Goal: Task Accomplishment & Management: Use online tool/utility

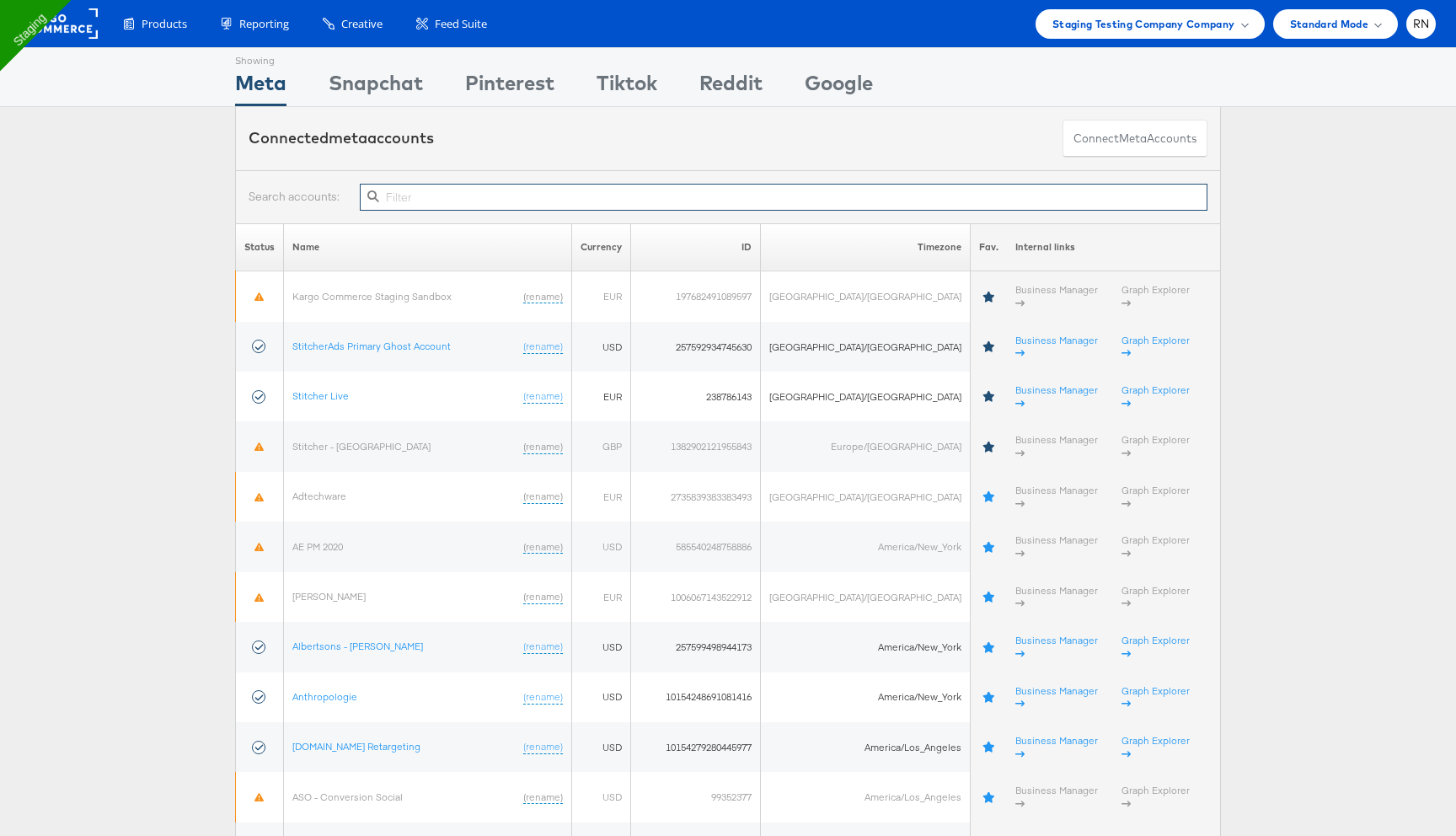
paste input "238786143"
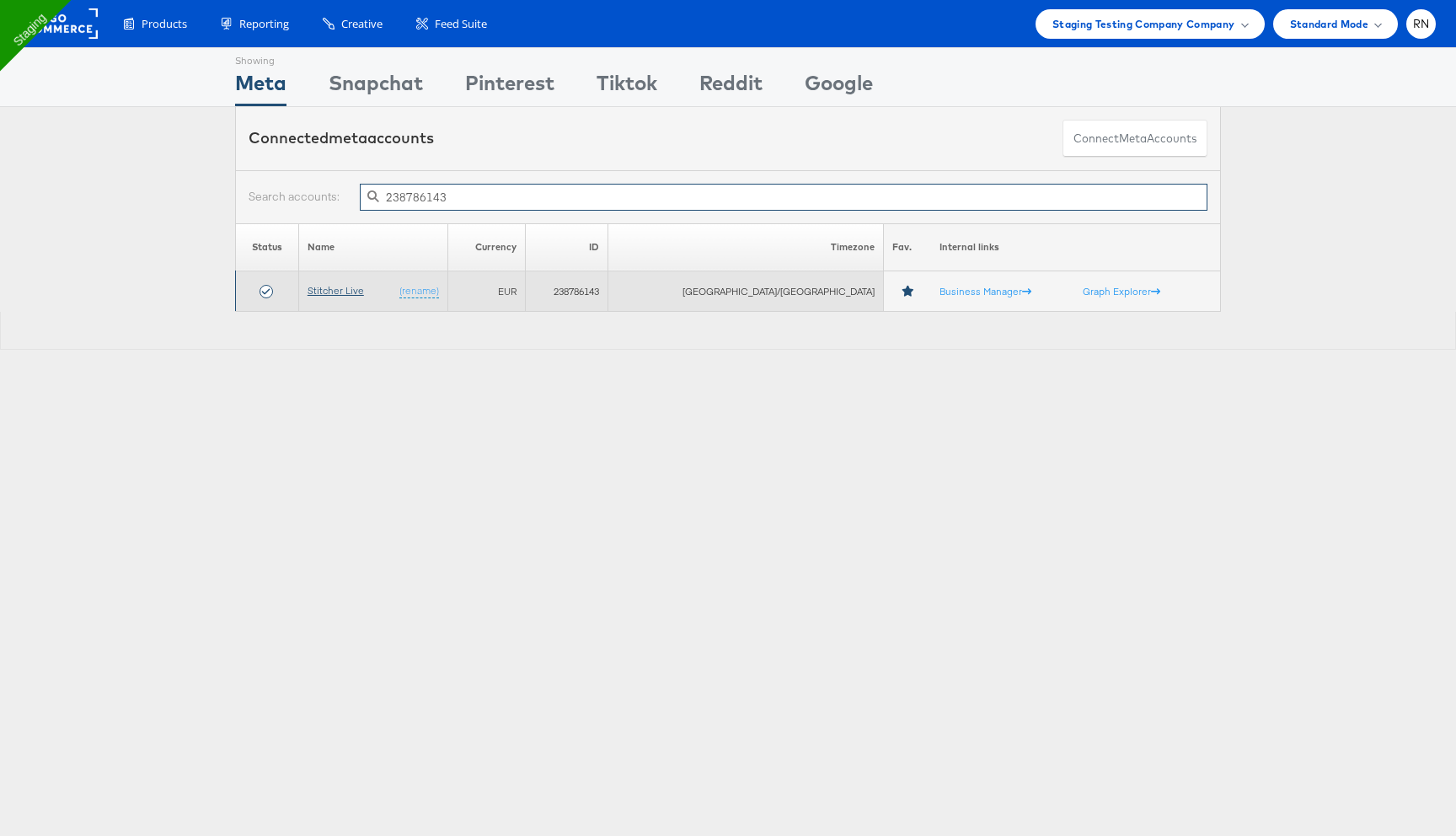
type input "238786143"
click at [360, 293] on link "Stitcher Live" at bounding box center [336, 290] width 56 height 13
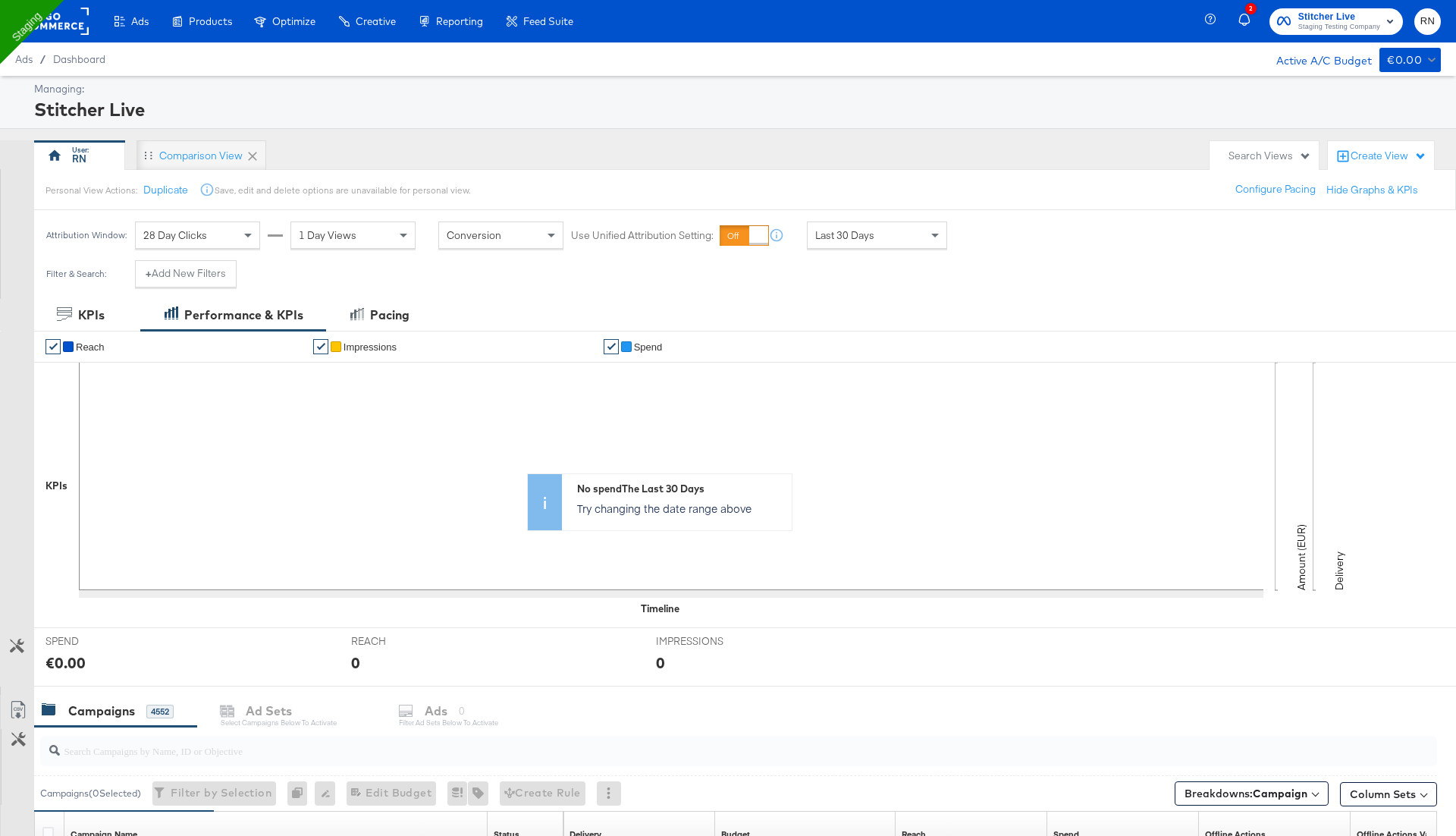
click at [142, 750] on input "search" at bounding box center [684, 744] width 1249 height 30
paste input "6853724623765"
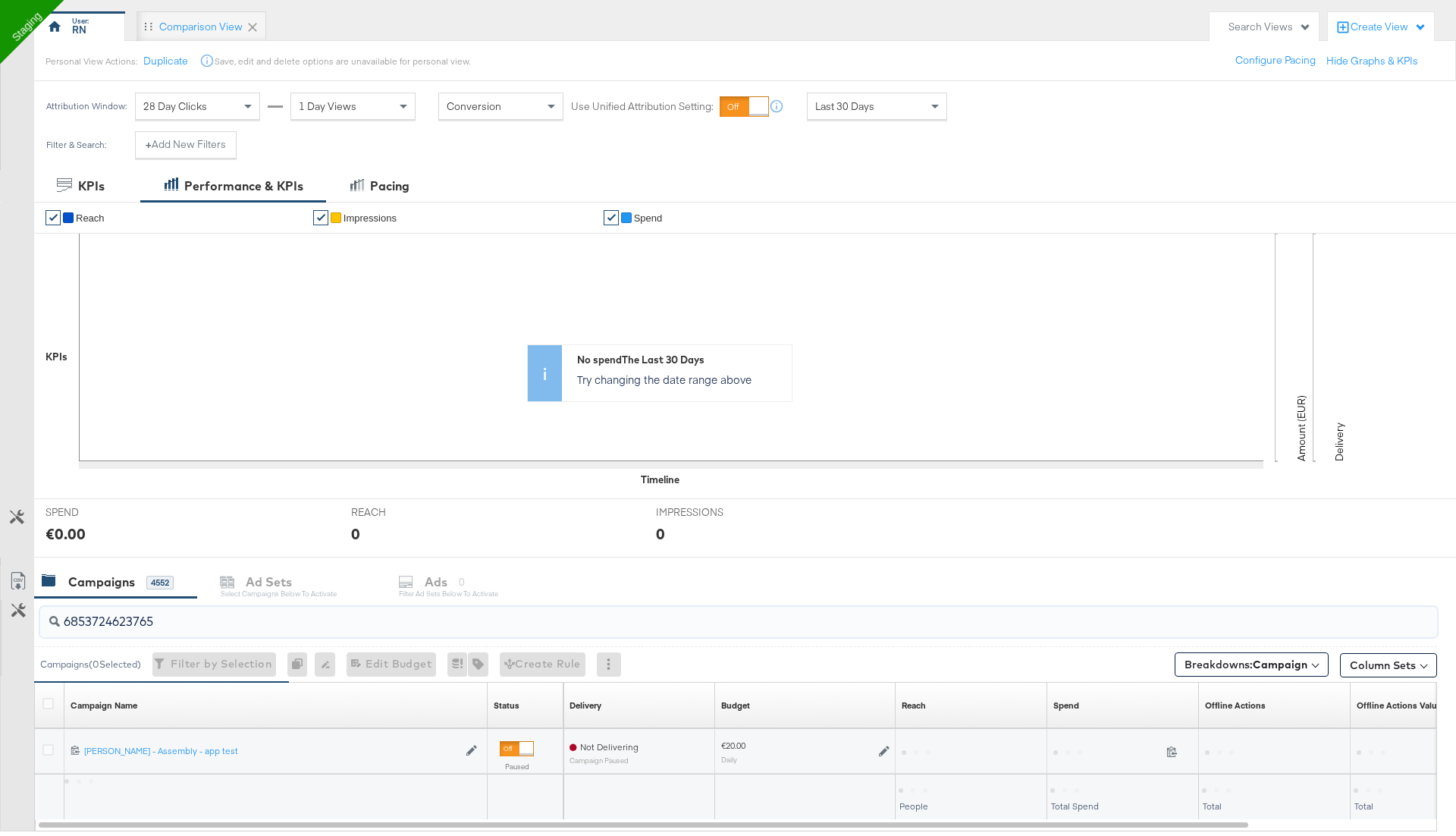
scroll to position [220, 0]
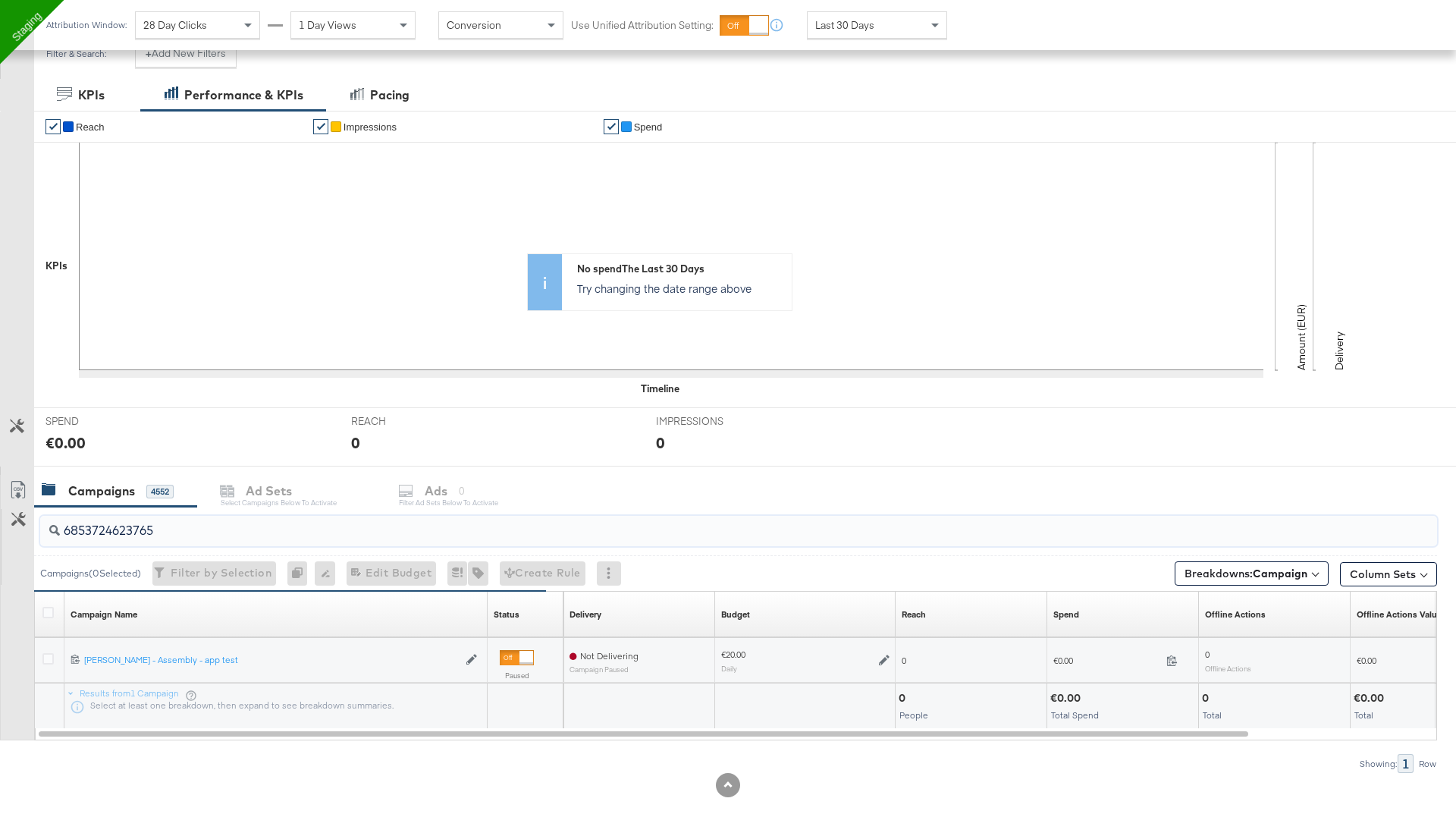
type input "6853724623765"
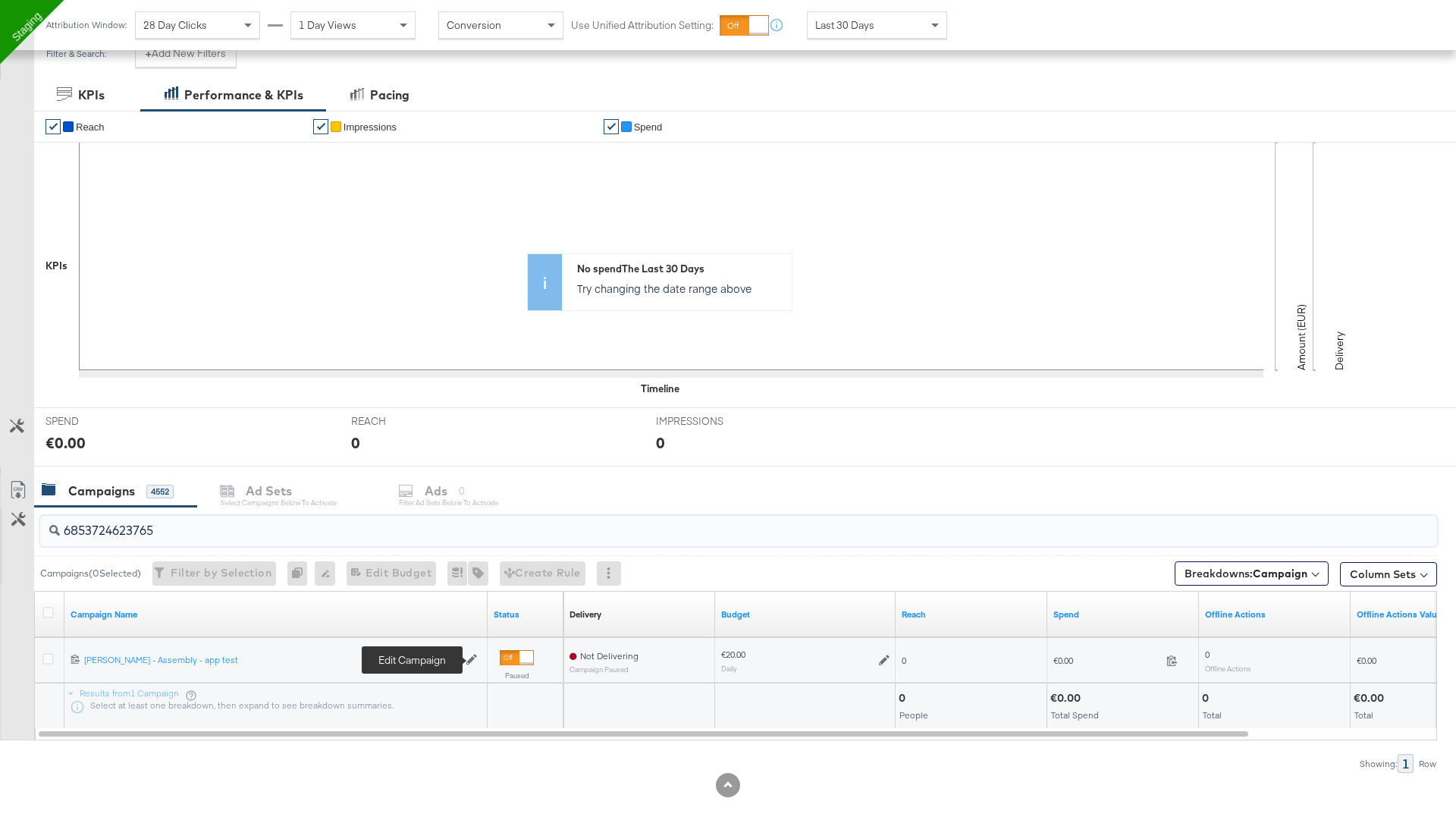
click at [472, 659] on icon at bounding box center [472, 659] width 11 height 11
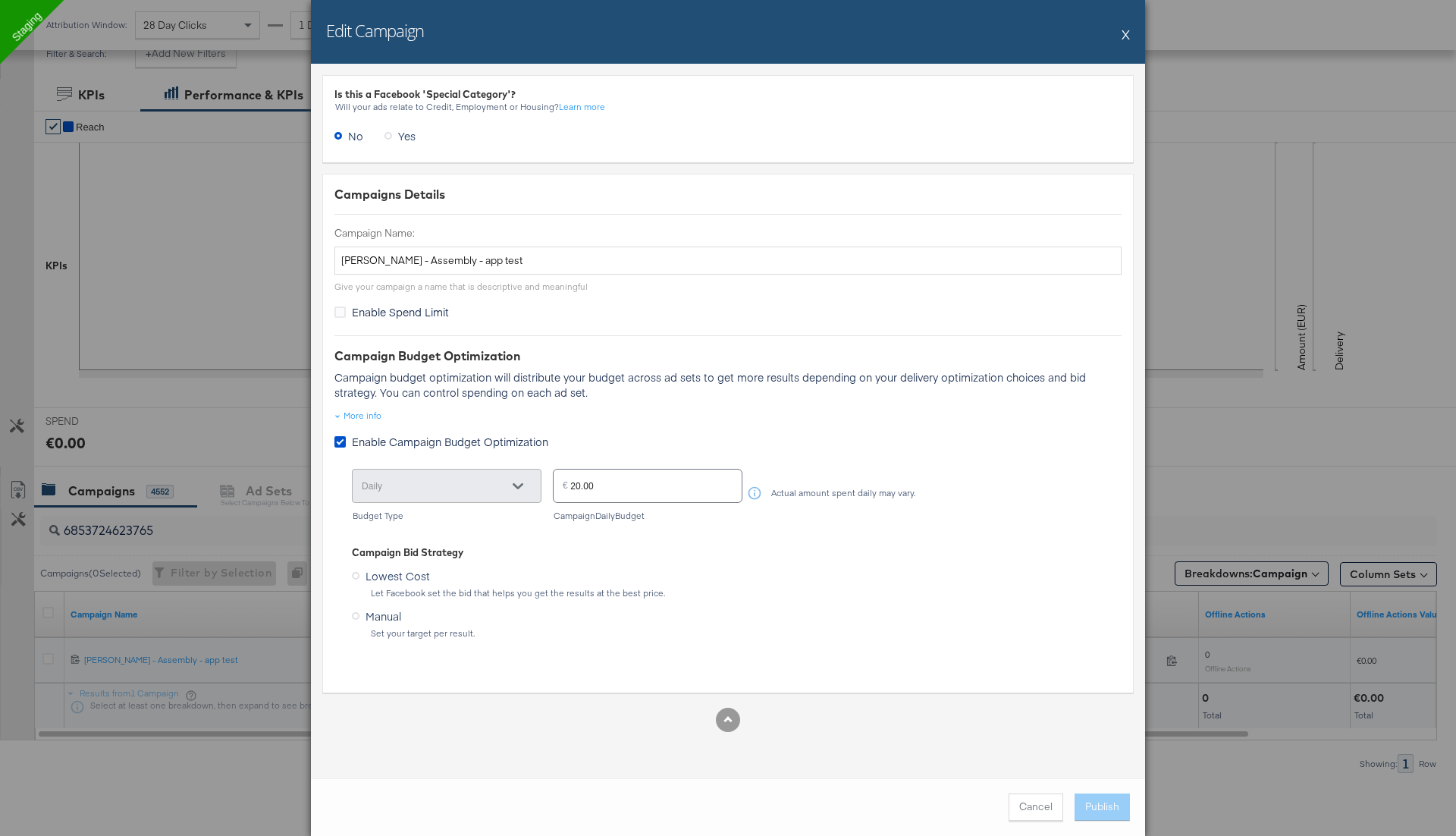
click at [1121, 34] on button "X" at bounding box center [1125, 34] width 8 height 31
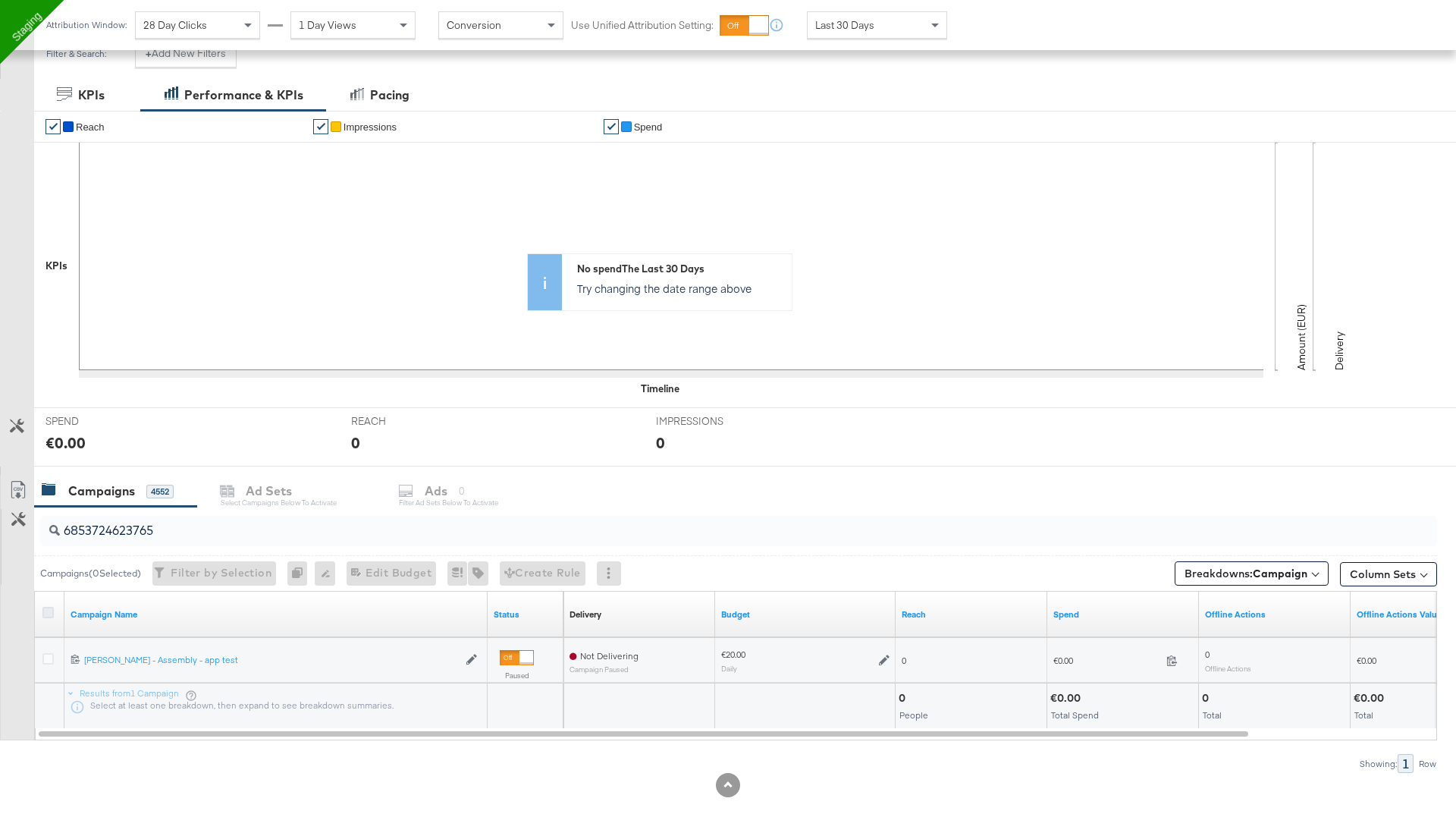
click at [45, 611] on icon at bounding box center [48, 612] width 11 height 11
click at [0, 0] on input "checkbox" at bounding box center [0, 0] width 0 height 0
click at [453, 511] on input "6853724623765" at bounding box center [684, 524] width 1249 height 30
click at [461, 493] on div "Ads" at bounding box center [457, 491] width 23 height 18
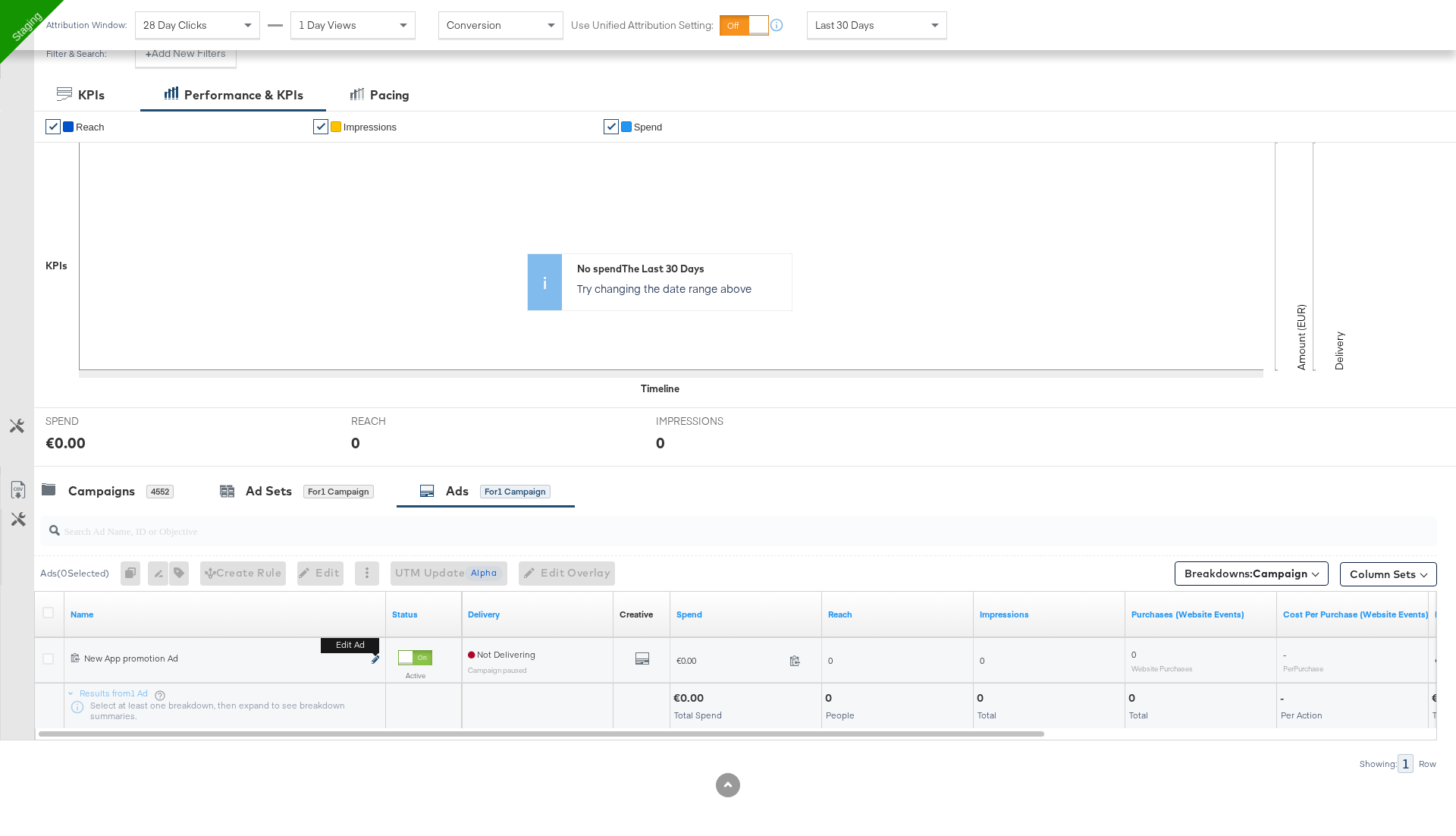
click at [378, 656] on icon "link" at bounding box center [375, 659] width 8 height 8
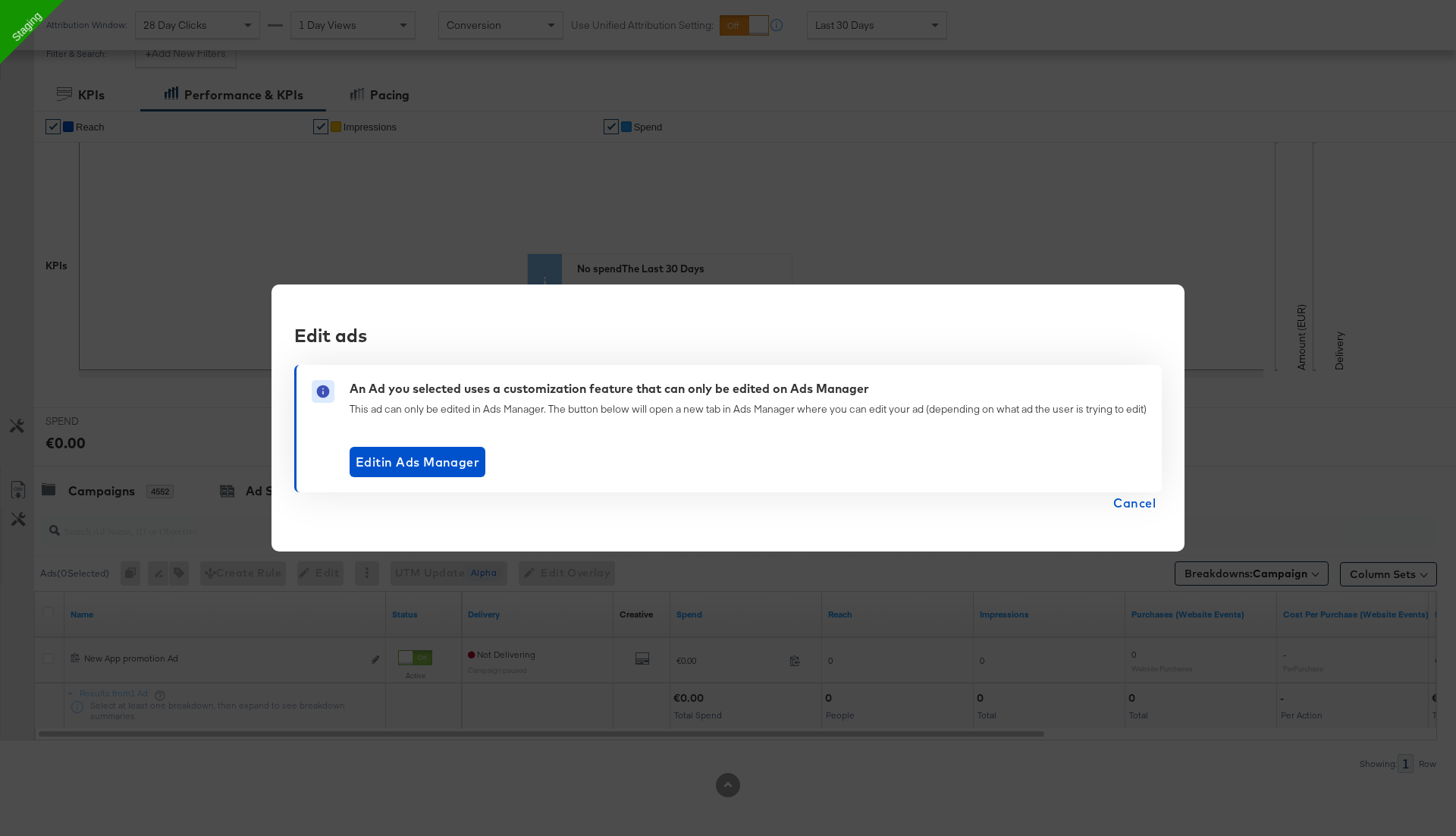
click at [1129, 495] on span "Cancel" at bounding box center [1135, 503] width 43 height 21
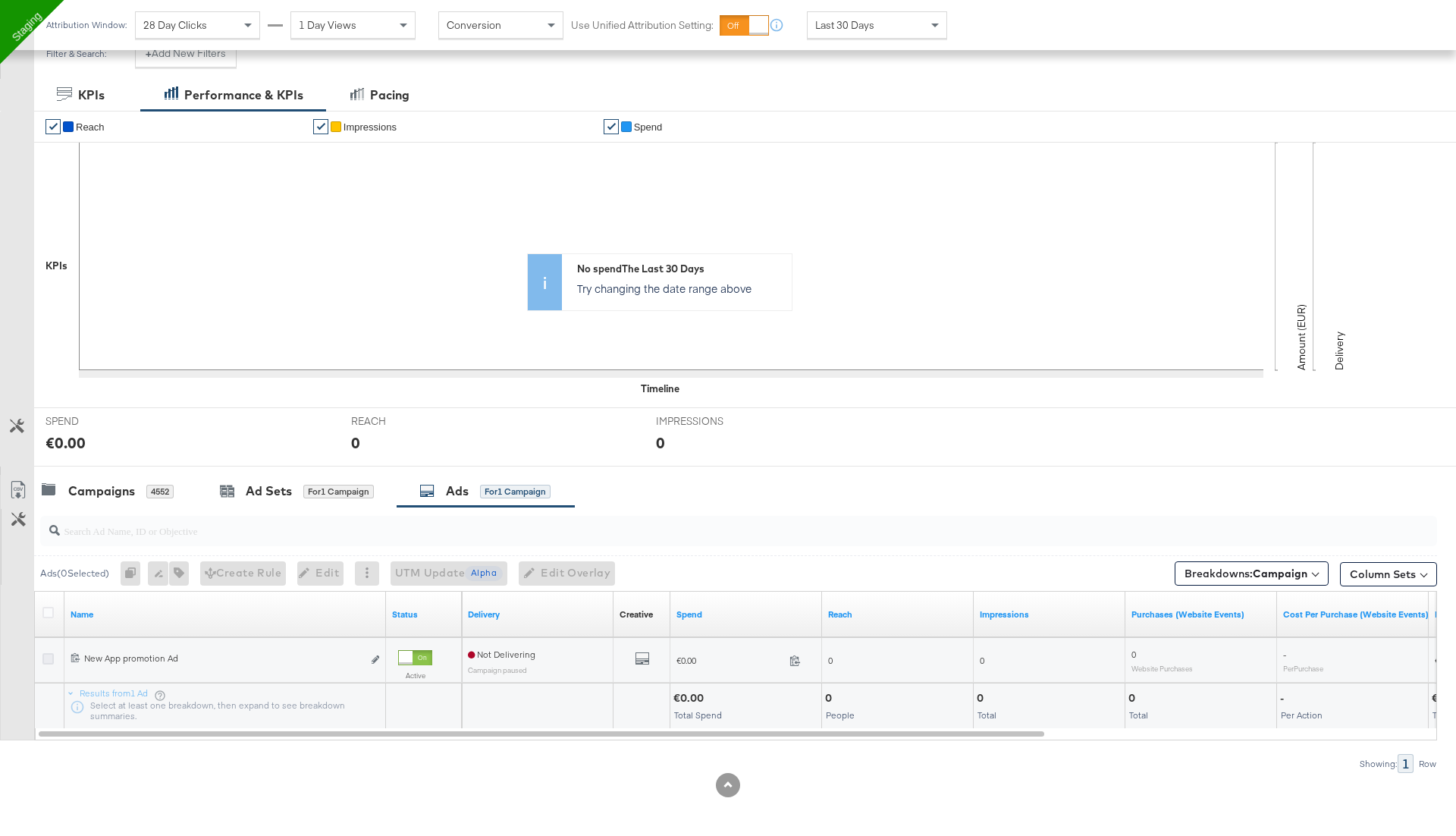
click at [45, 657] on icon at bounding box center [48, 659] width 11 height 11
click at [0, 0] on input "checkbox" at bounding box center [0, 0] width 0 height 0
click at [639, 656] on icon "default" at bounding box center [642, 659] width 15 height 15
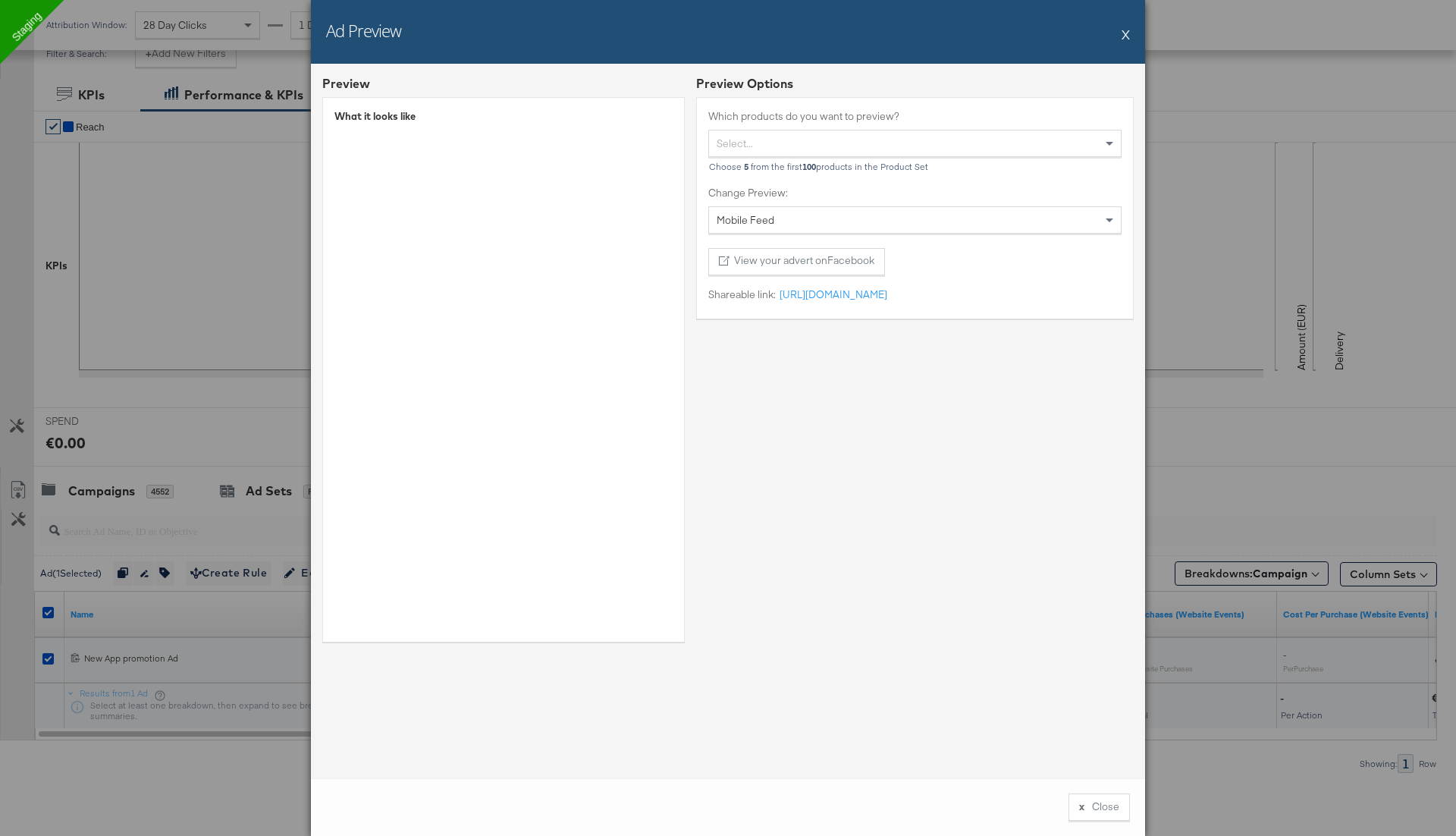
click at [1126, 34] on button "X" at bounding box center [1125, 34] width 8 height 31
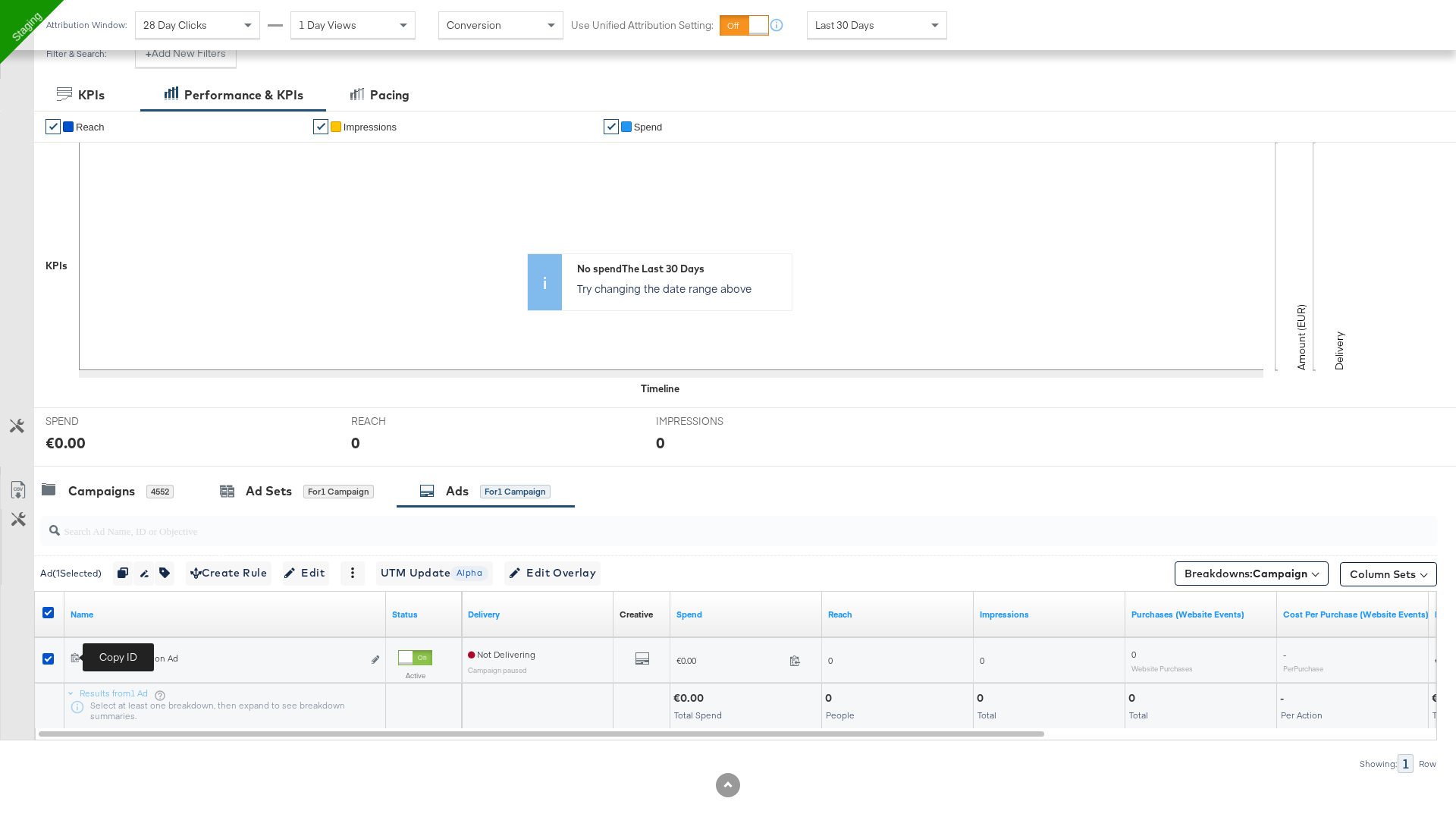
click at [73, 652] on div "6853724623365" at bounding box center [77, 660] width 14 height 16
click at [77, 658] on icon at bounding box center [75, 657] width 10 height 10
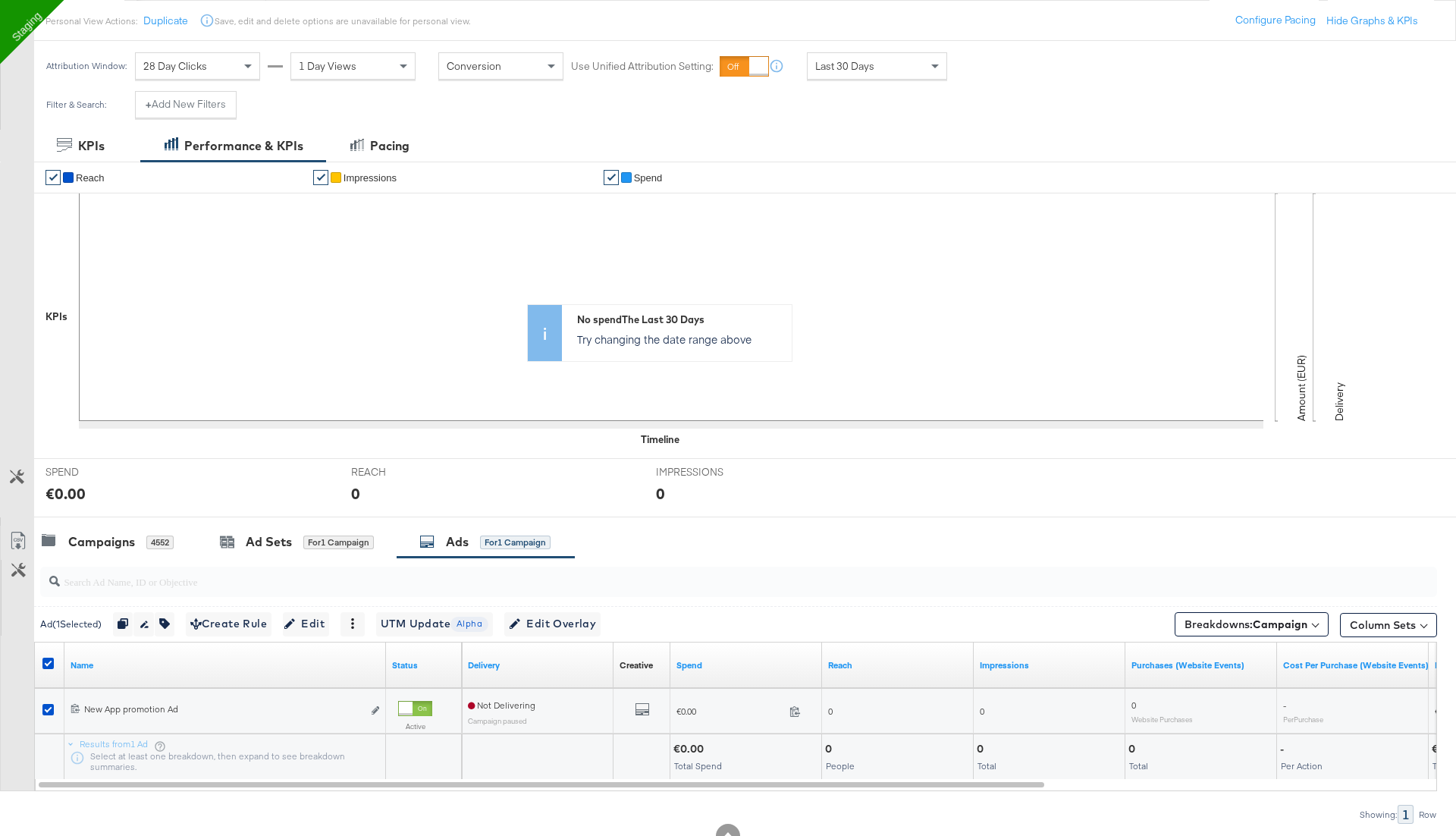
scroll to position [174, 0]
